Goal: Information Seeking & Learning: Learn about a topic

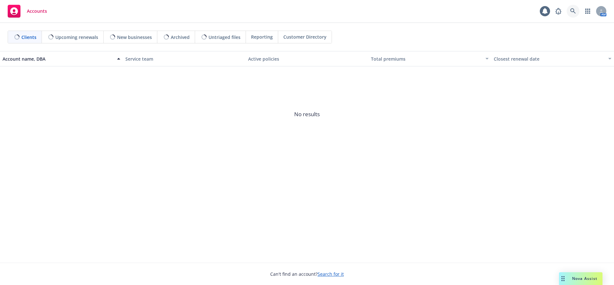
click at [568, 12] on link at bounding box center [572, 11] width 13 height 13
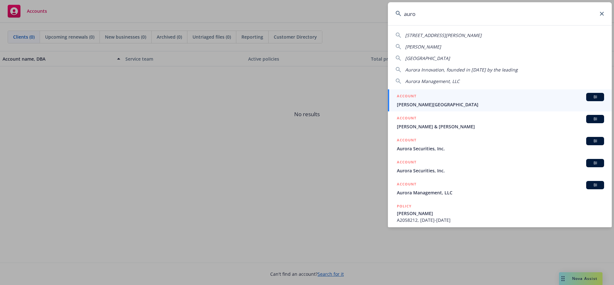
click at [431, 10] on input "auro" at bounding box center [500, 13] width 224 height 23
click at [430, 12] on input "auro" at bounding box center [500, 13] width 224 height 23
click at [437, 11] on input "aurora" at bounding box center [500, 13] width 224 height 23
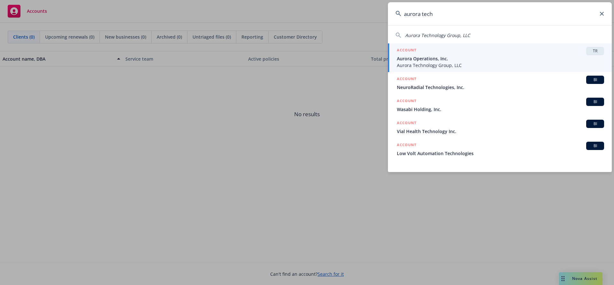
type input "aurora tech"
click at [473, 65] on span "Aurora Technology Group, LLC" at bounding box center [500, 65] width 207 height 7
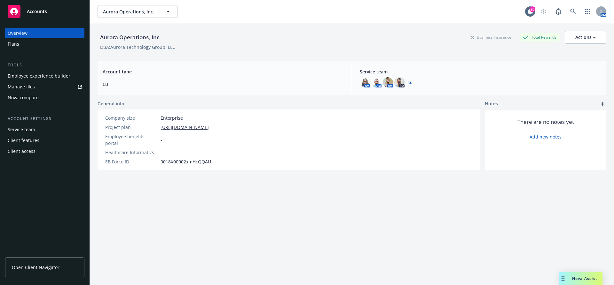
click at [35, 75] on div "Employee experience builder" at bounding box center [39, 76] width 63 height 10
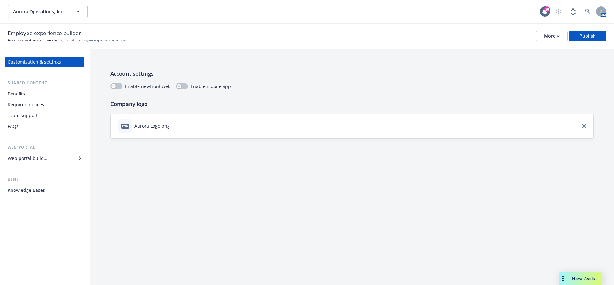
click at [33, 97] on div "Benefits" at bounding box center [45, 94] width 74 height 10
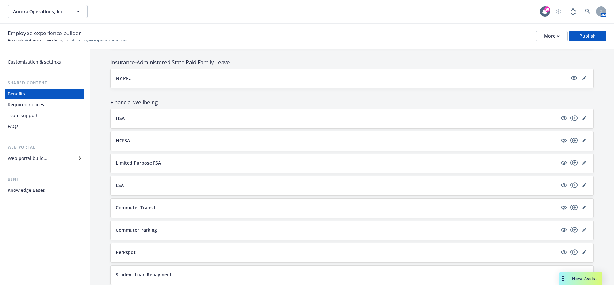
scroll to position [616, 0]
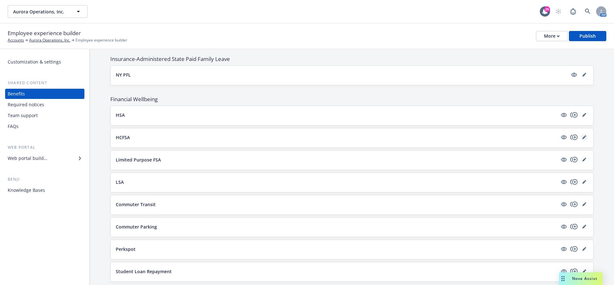
click at [585, 136] on icon "editPencil" at bounding box center [584, 138] width 4 height 4
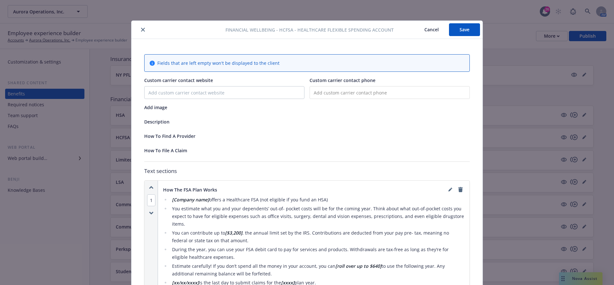
scroll to position [19, 0]
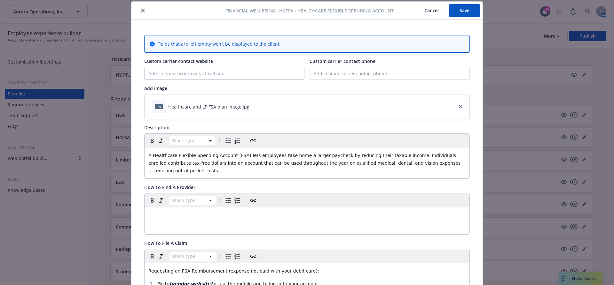
click at [428, 12] on button "Cancel" at bounding box center [431, 10] width 35 height 13
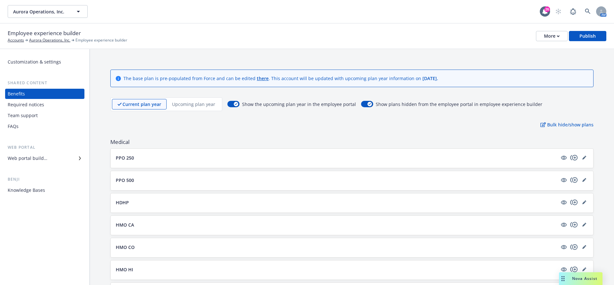
click at [196, 103] on p "Upcoming plan year" at bounding box center [193, 104] width 43 height 7
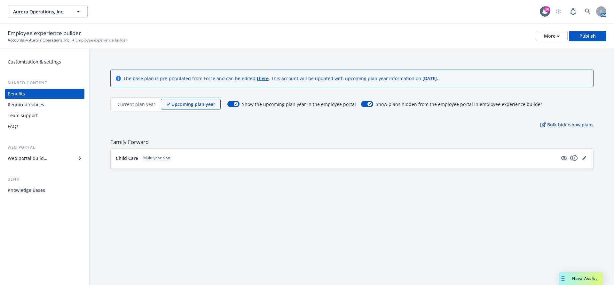
click at [139, 107] on p "Current plan year" at bounding box center [136, 104] width 38 height 7
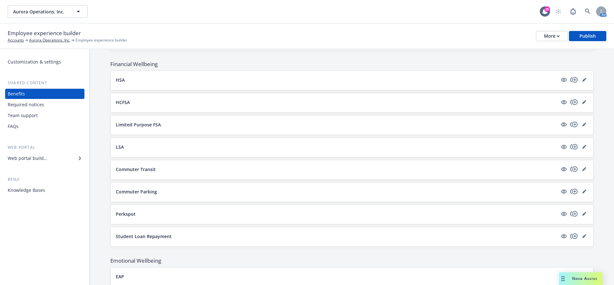
scroll to position [651, 0]
click at [584, 78] on icon "editPencil" at bounding box center [583, 79] width 3 height 3
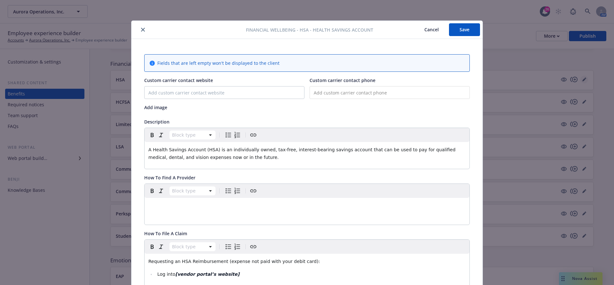
scroll to position [19, 0]
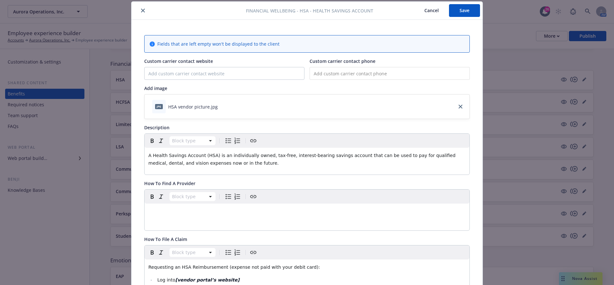
click at [438, 11] on button "Cancel" at bounding box center [431, 10] width 35 height 13
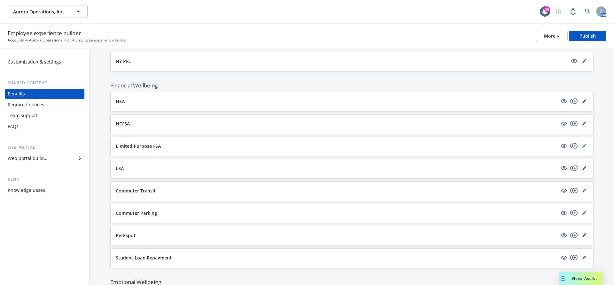
scroll to position [630, 0]
click at [554, 37] on div "More" at bounding box center [552, 36] width 16 height 10
click at [517, 46] on link "Copy preview link" at bounding box center [520, 50] width 95 height 13
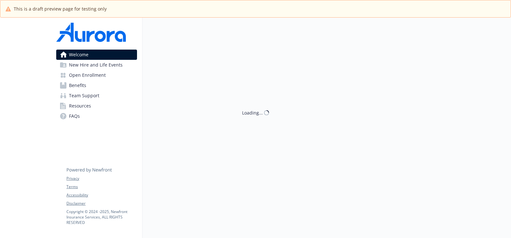
click at [81, 87] on span "Benefits" at bounding box center [77, 85] width 17 height 10
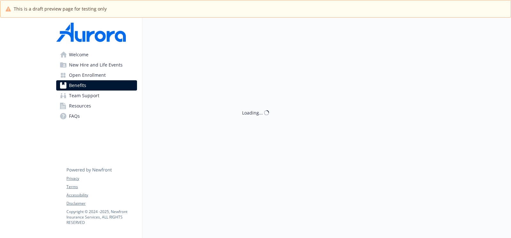
click at [92, 85] on link "Benefits" at bounding box center [96, 85] width 81 height 10
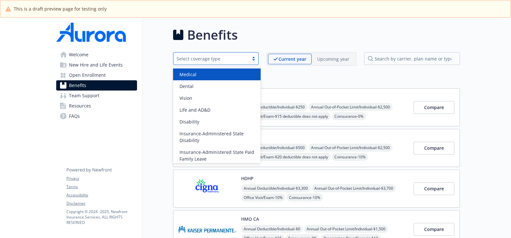
click at [197, 55] on div "Select coverage type" at bounding box center [211, 58] width 69 height 7
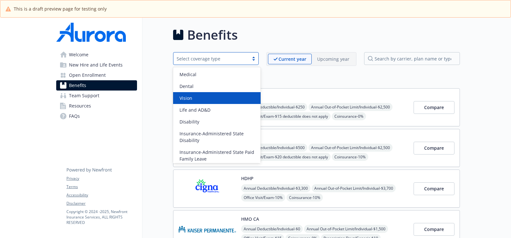
click at [313, 81] on h2 "Medical" at bounding box center [316, 79] width 287 height 10
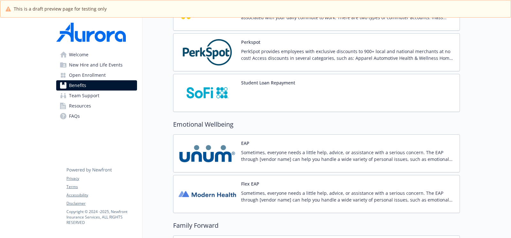
scroll to position [1245, 0]
